Goal: Task Accomplishment & Management: Manage account settings

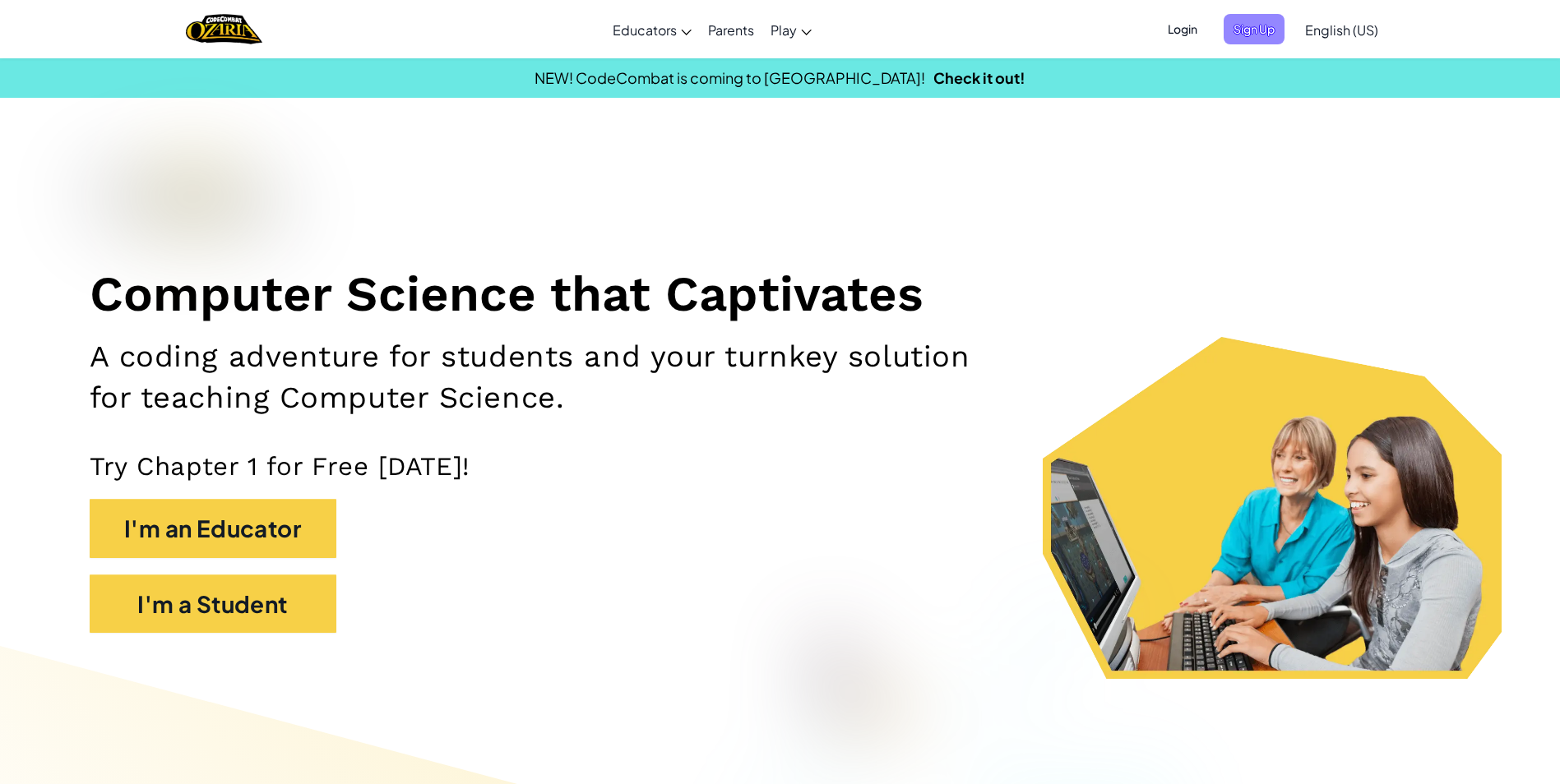
click at [1256, 35] on span "Sign Up" at bounding box center [1254, 30] width 61 height 31
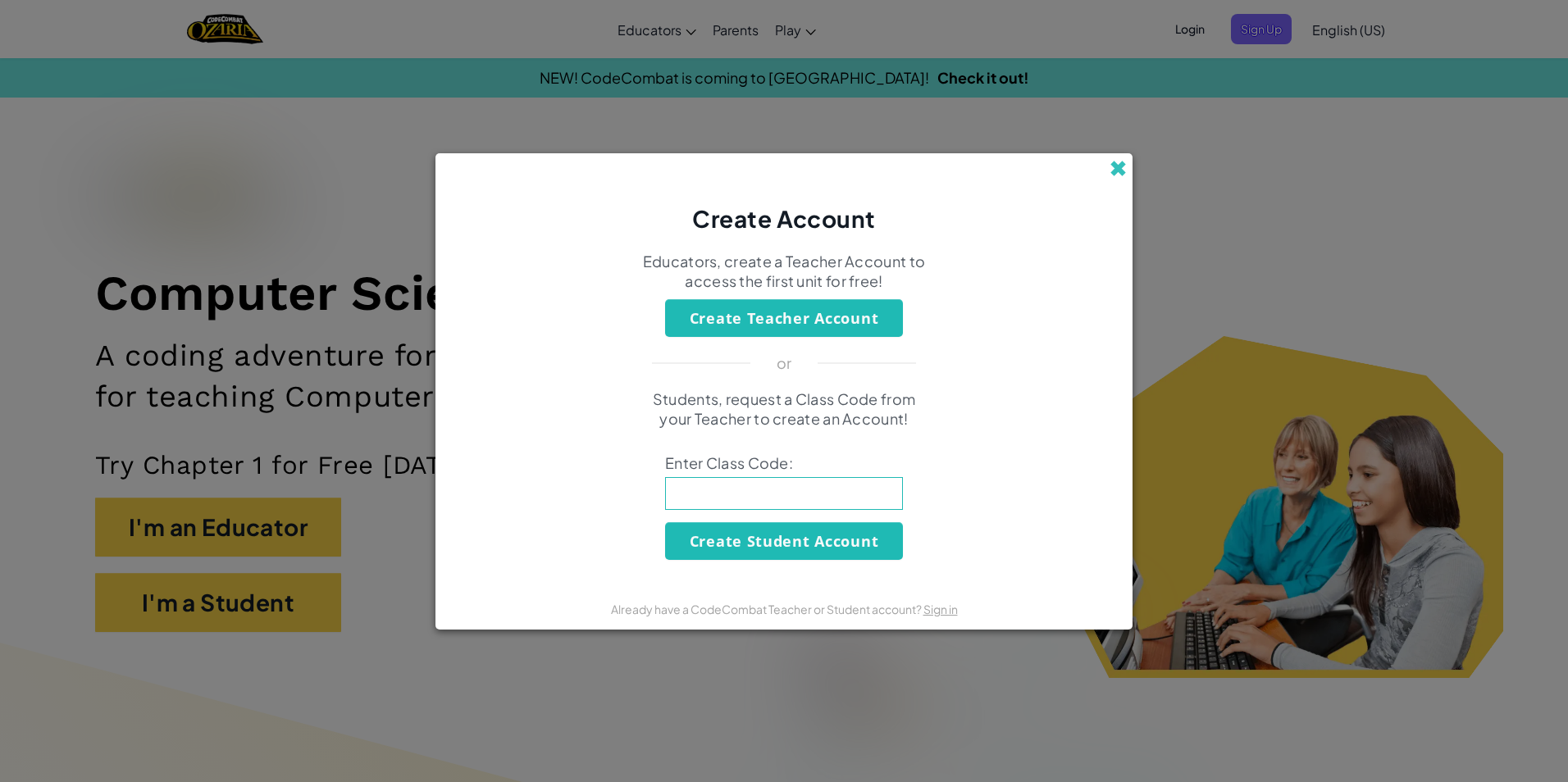
click at [1120, 159] on span at bounding box center [1118, 168] width 17 height 17
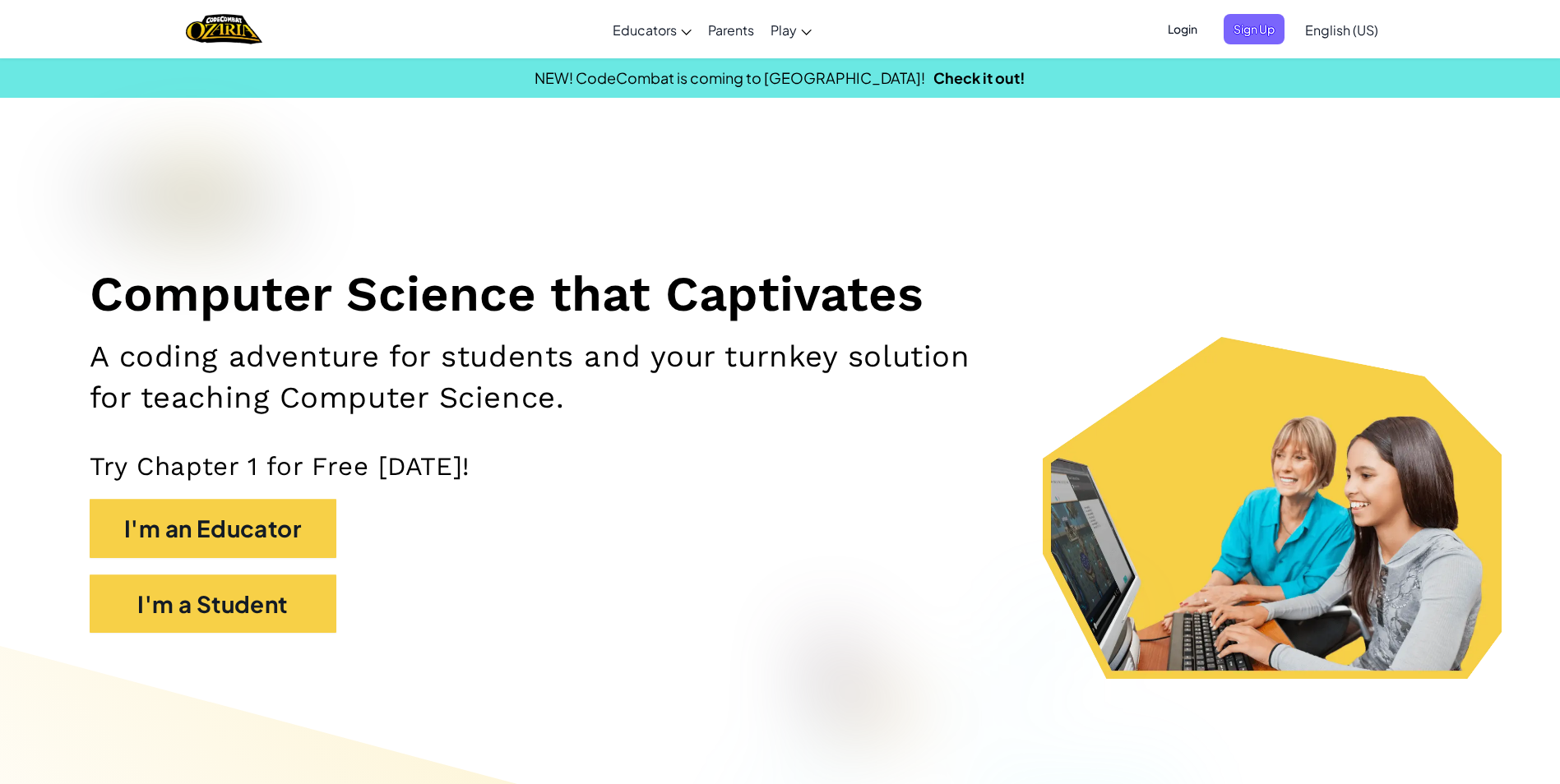
click at [1179, 32] on span "Login" at bounding box center [1182, 30] width 49 height 31
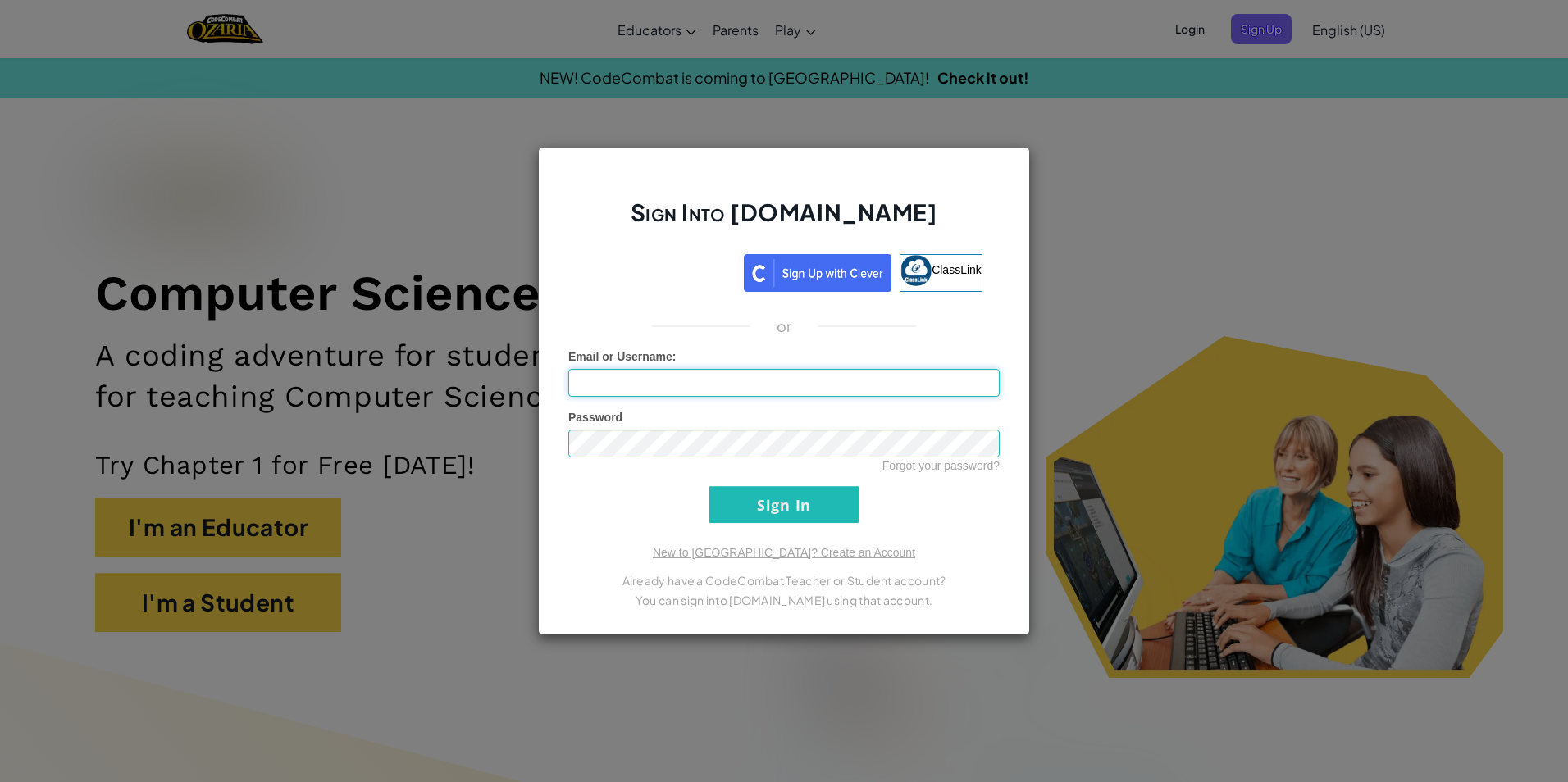
type input "SophoT"
click at [745, 502] on input "Sign In" at bounding box center [783, 504] width 149 height 37
